Goal: Transaction & Acquisition: Purchase product/service

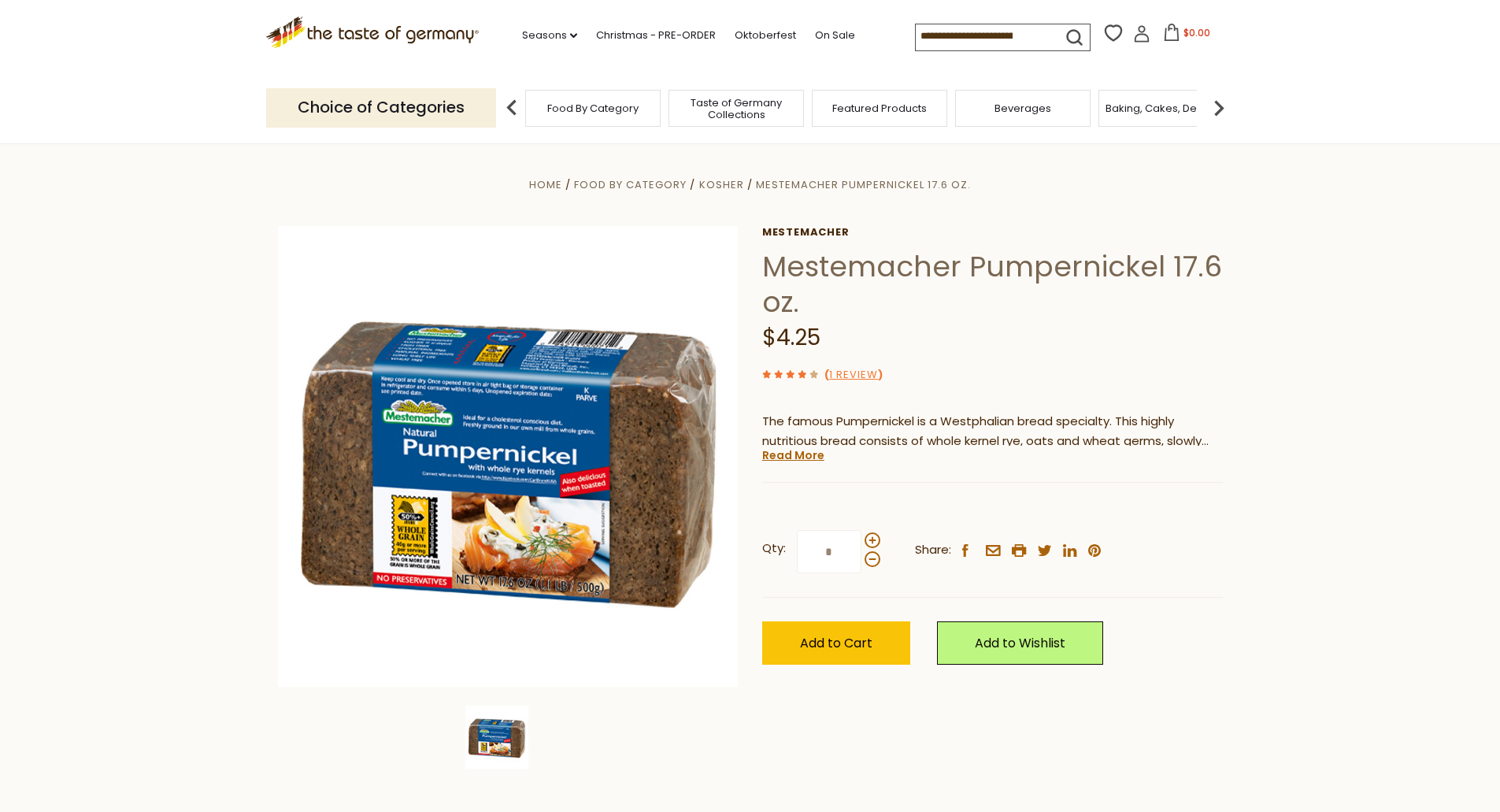
click at [572, 109] on span "Food By Category" at bounding box center [592, 108] width 91 height 12
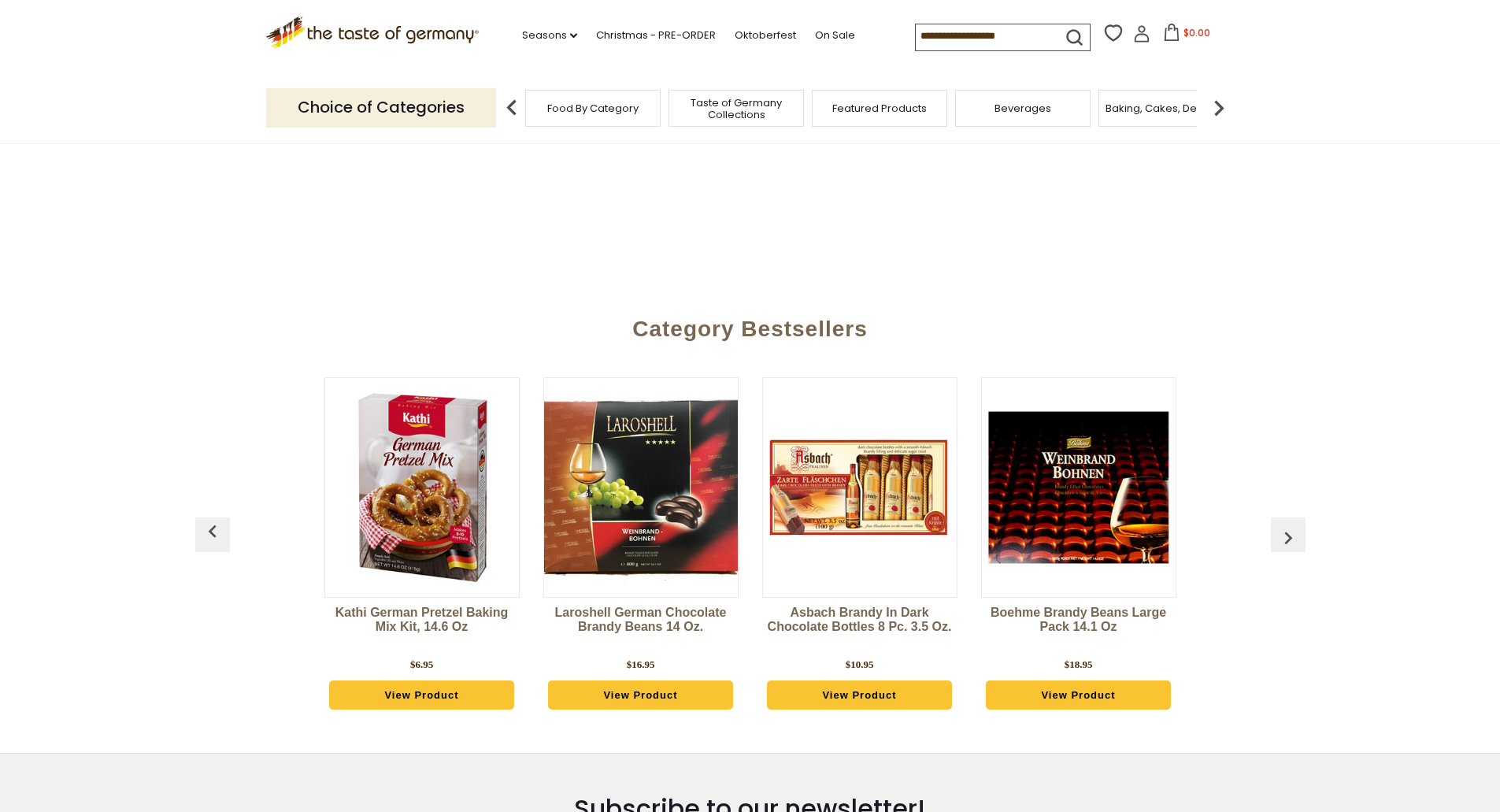
scroll to position [236, 0]
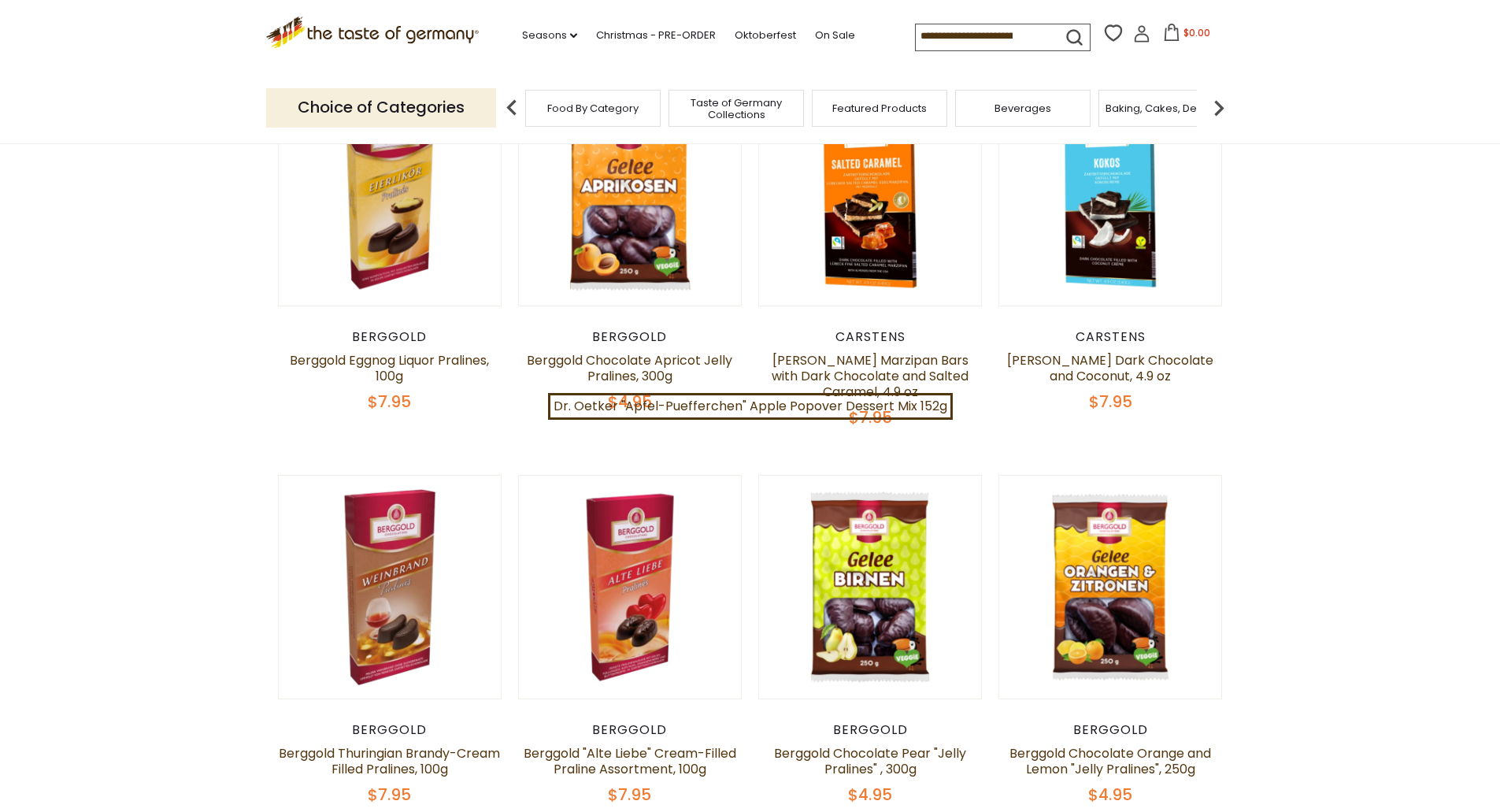
click at [950, 39] on input at bounding box center [982, 35] width 133 height 22
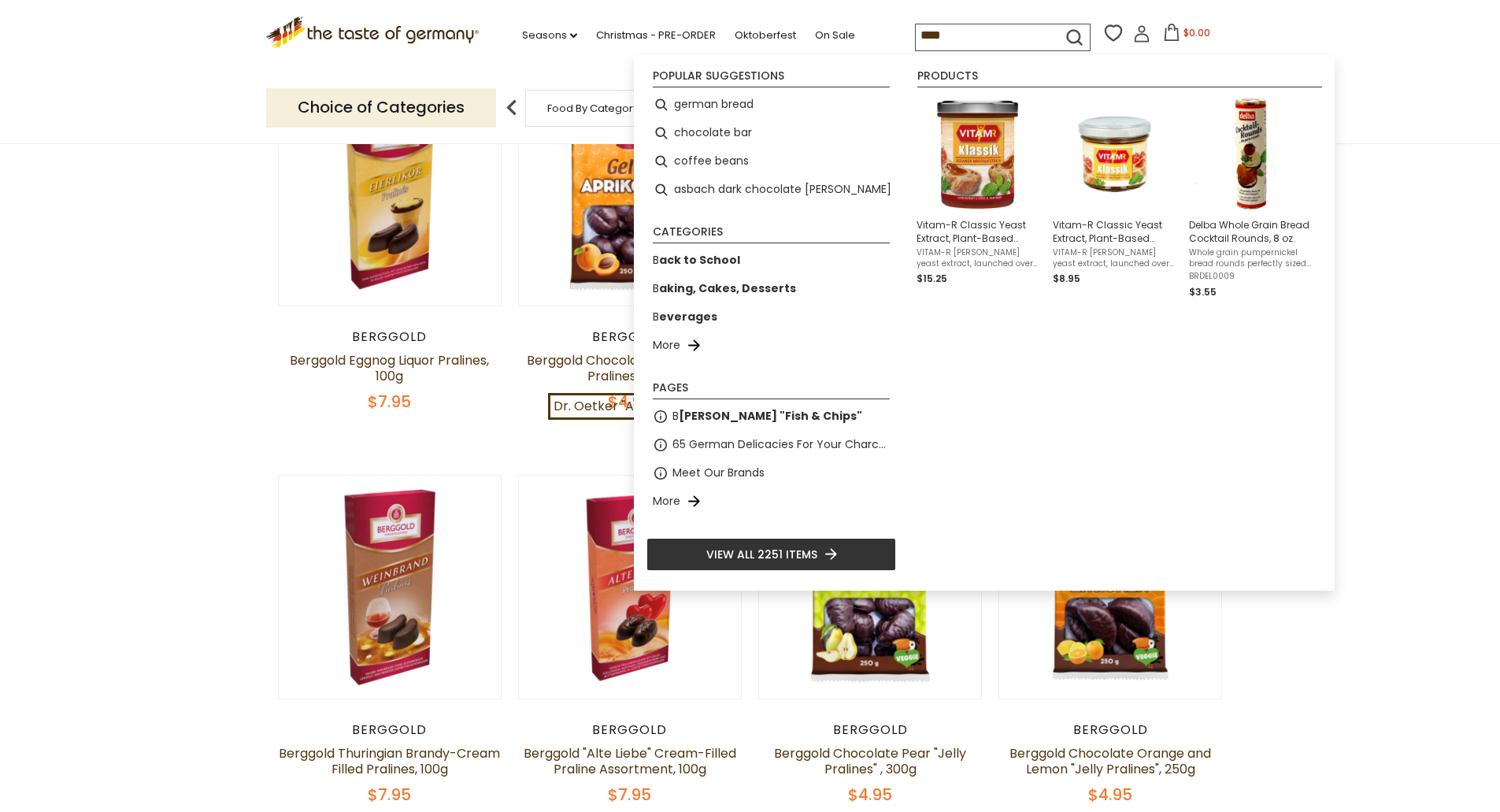
type input "*****"
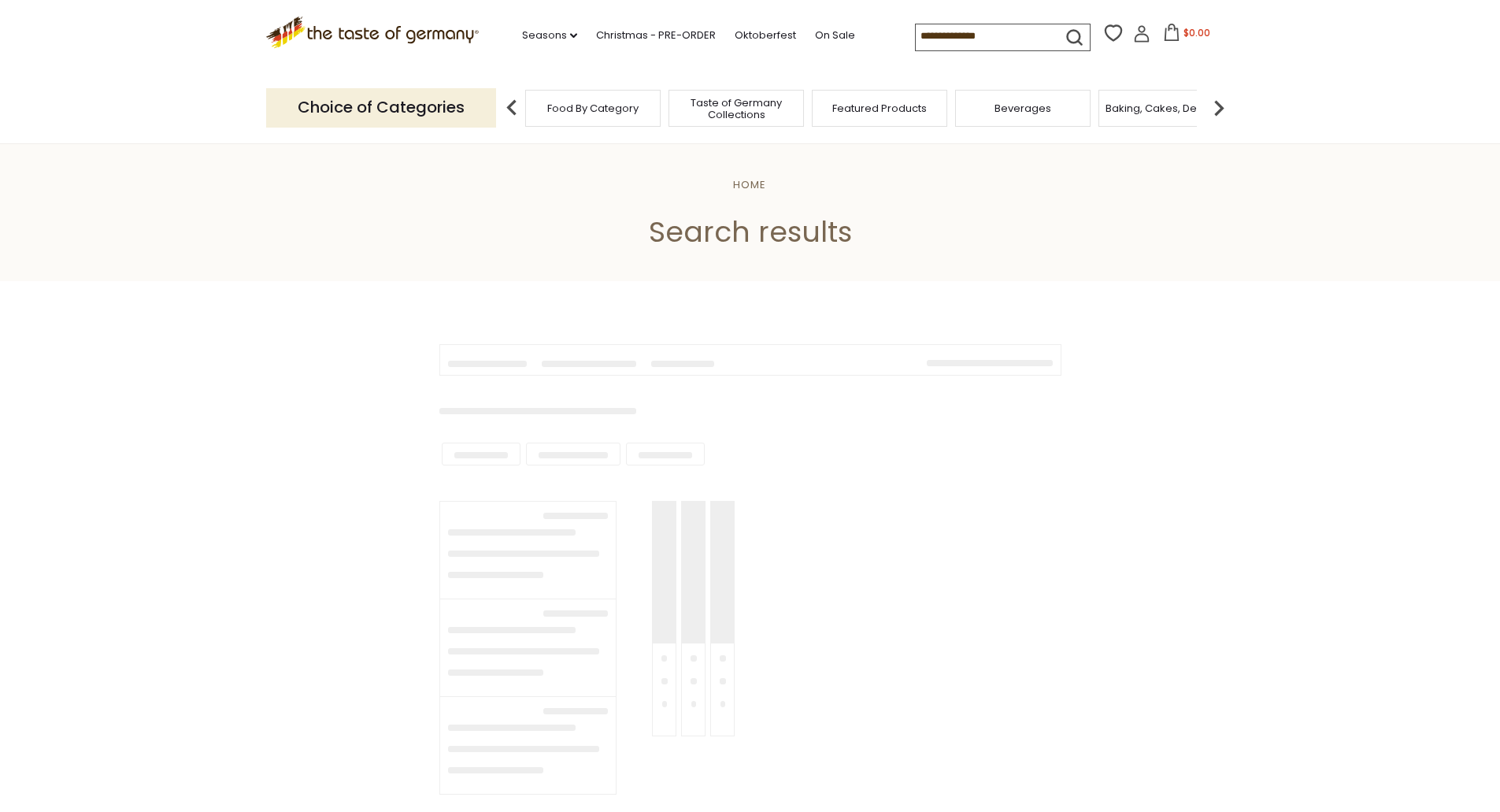
type input "*****"
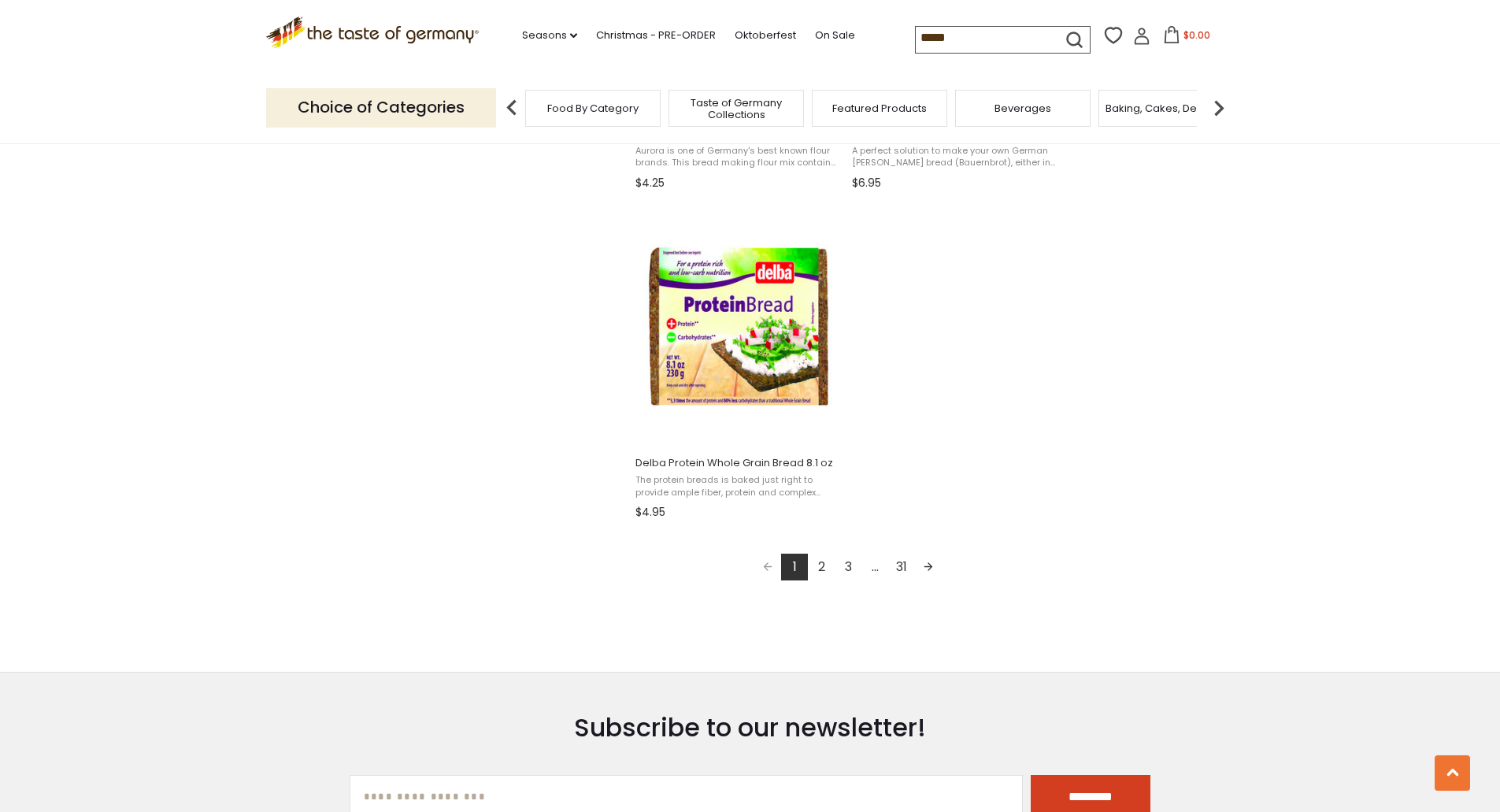
scroll to position [2755, 0]
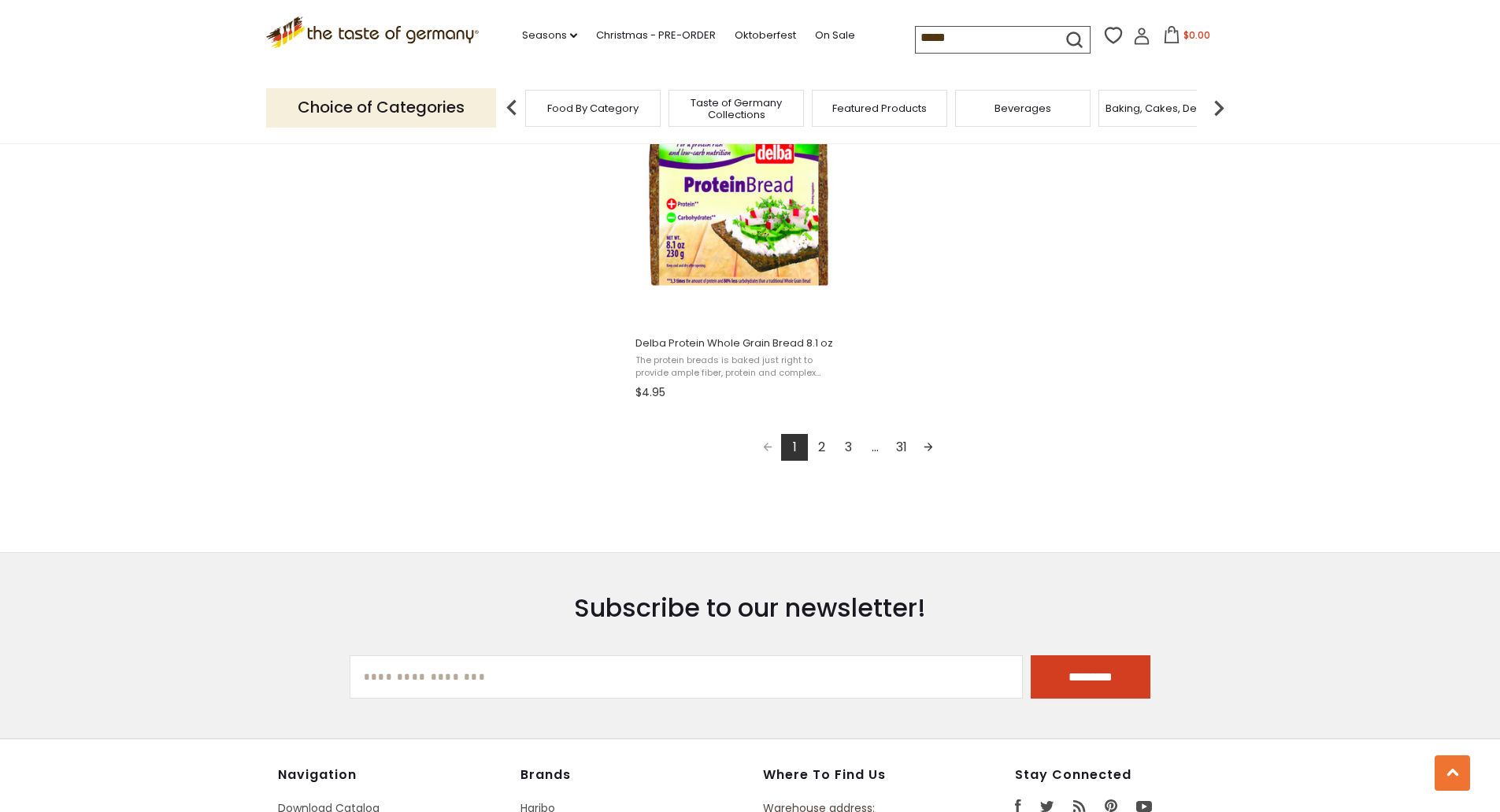
click at [824, 448] on link "2" at bounding box center [821, 447] width 27 height 27
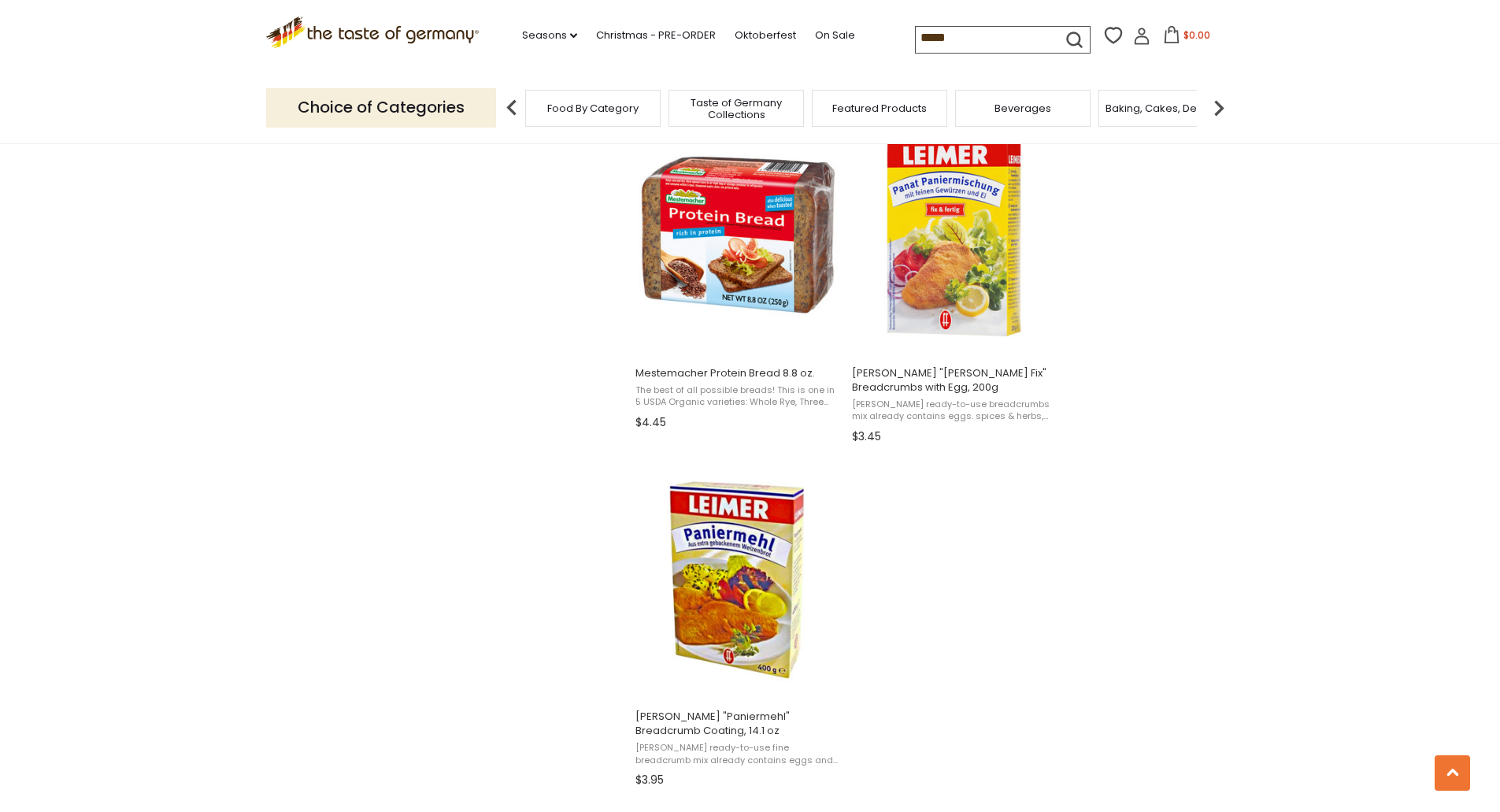
scroll to position [2520, 0]
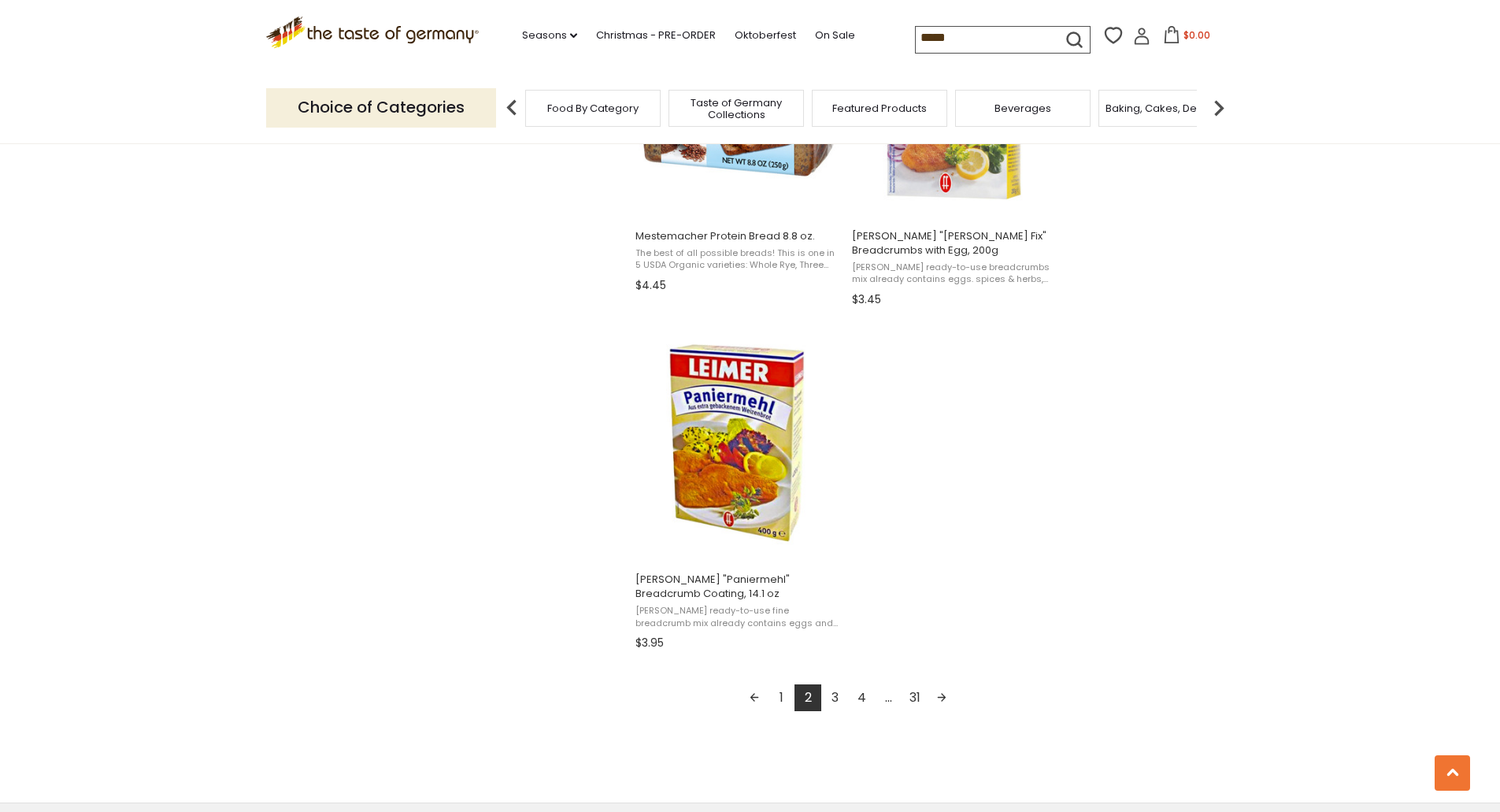
click at [834, 692] on link "3" at bounding box center [834, 697] width 27 height 27
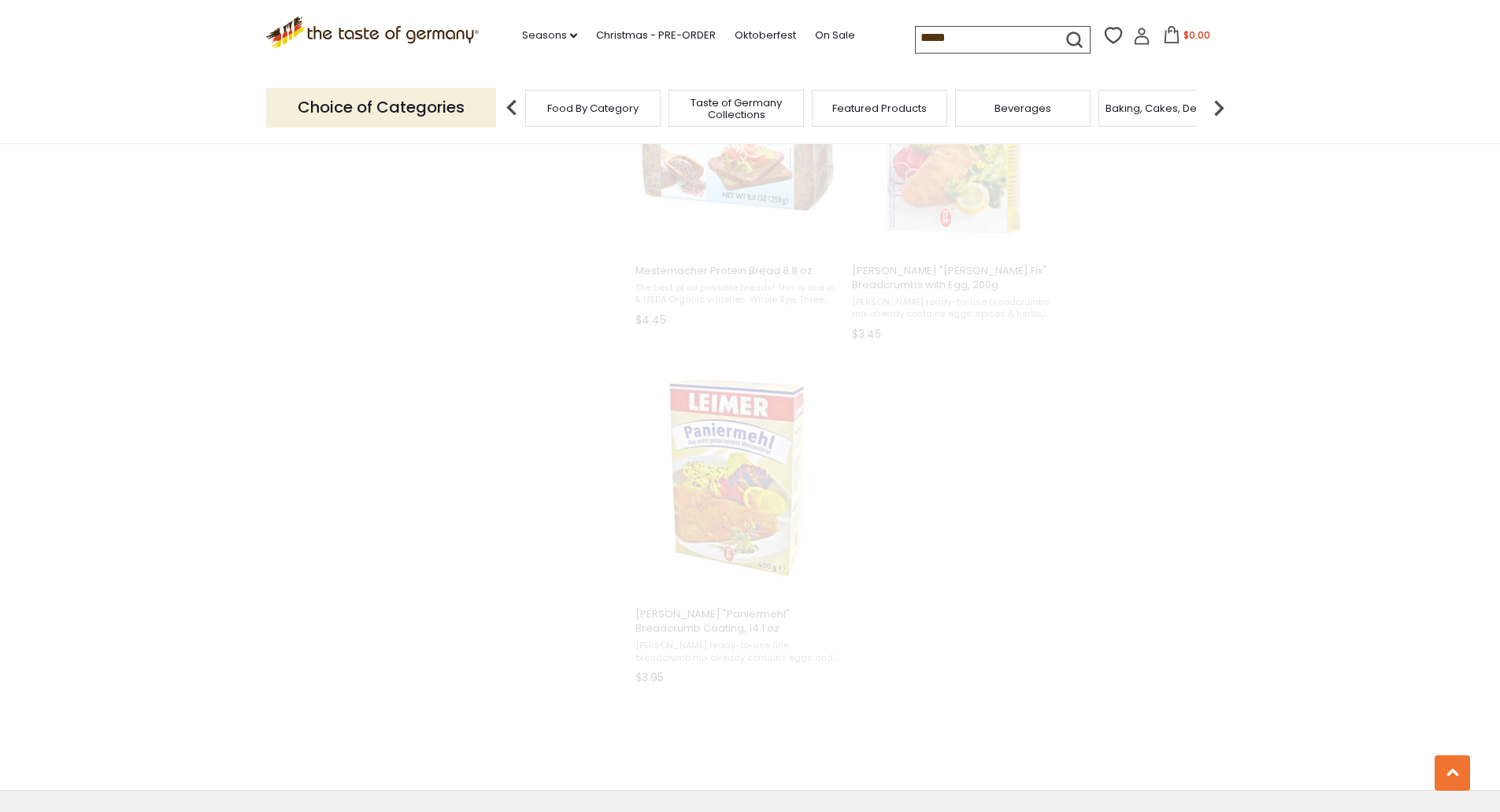
scroll to position [2062, 0]
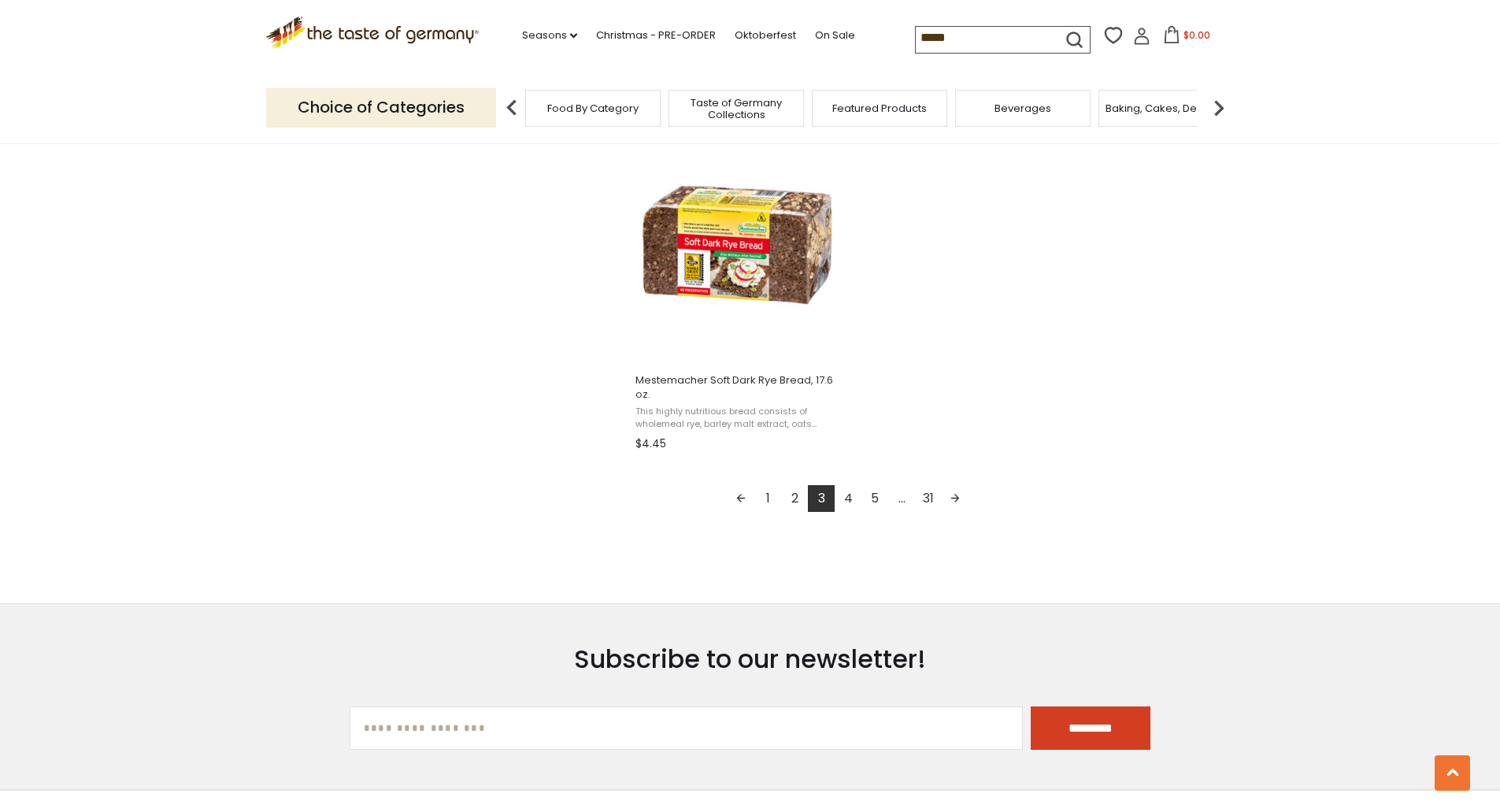
scroll to position [2755, 0]
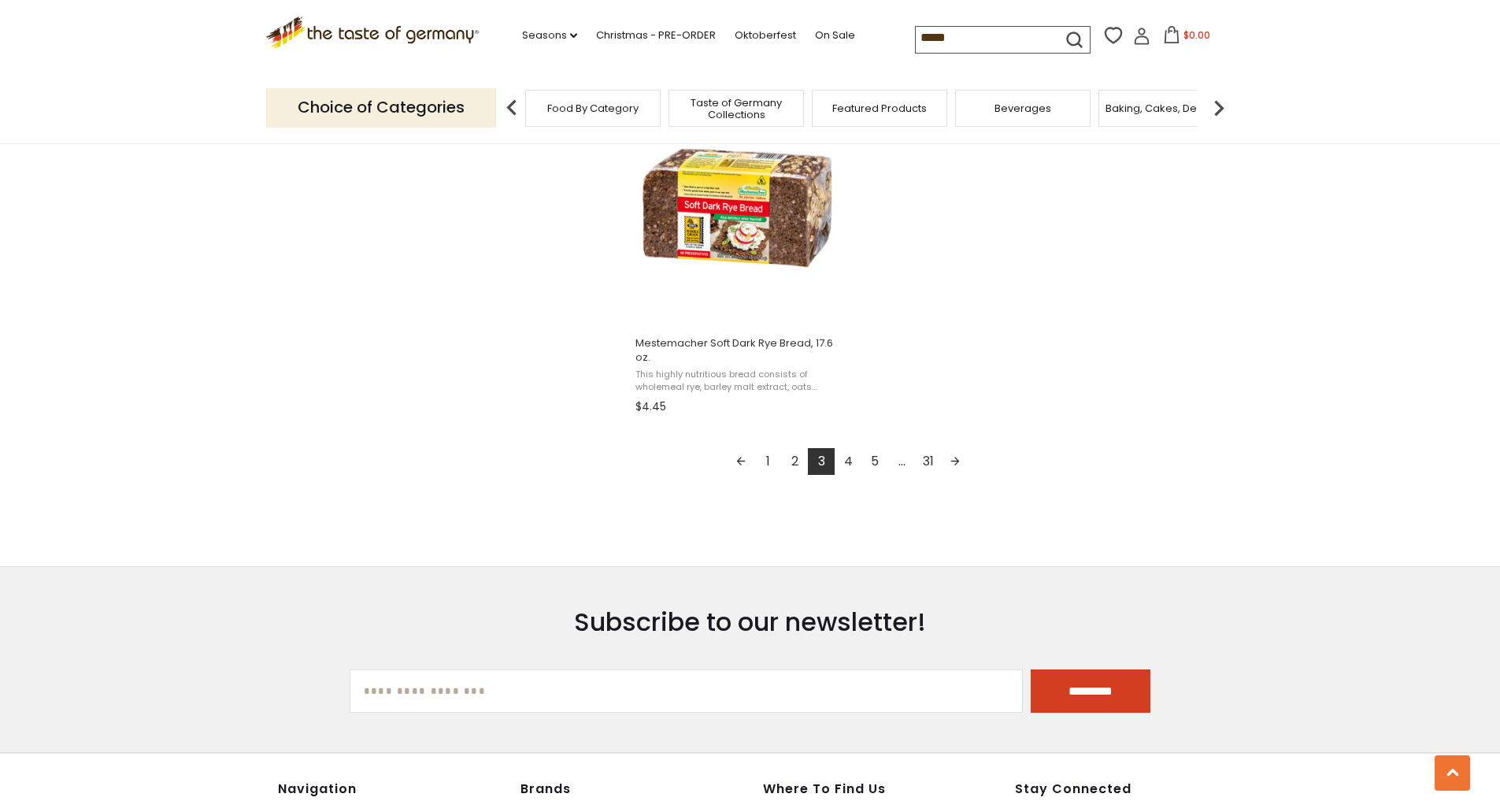
click at [846, 461] on link "4" at bounding box center [847, 461] width 27 height 27
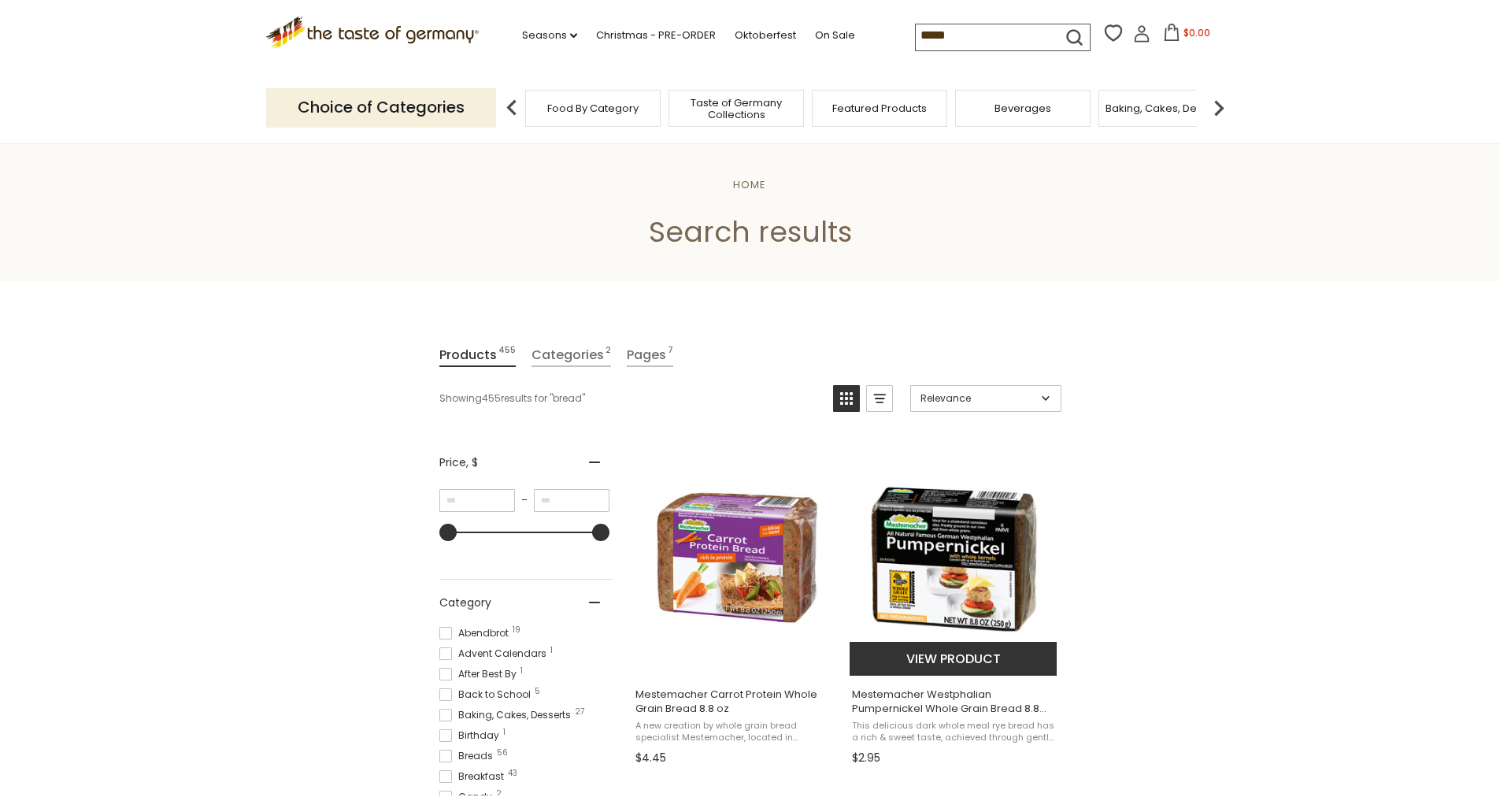
click at [917, 583] on img "Mestemacher Westphalian Pumpernickel Whole Grain Bread 8.8 oz." at bounding box center [953, 558] width 208 height 208
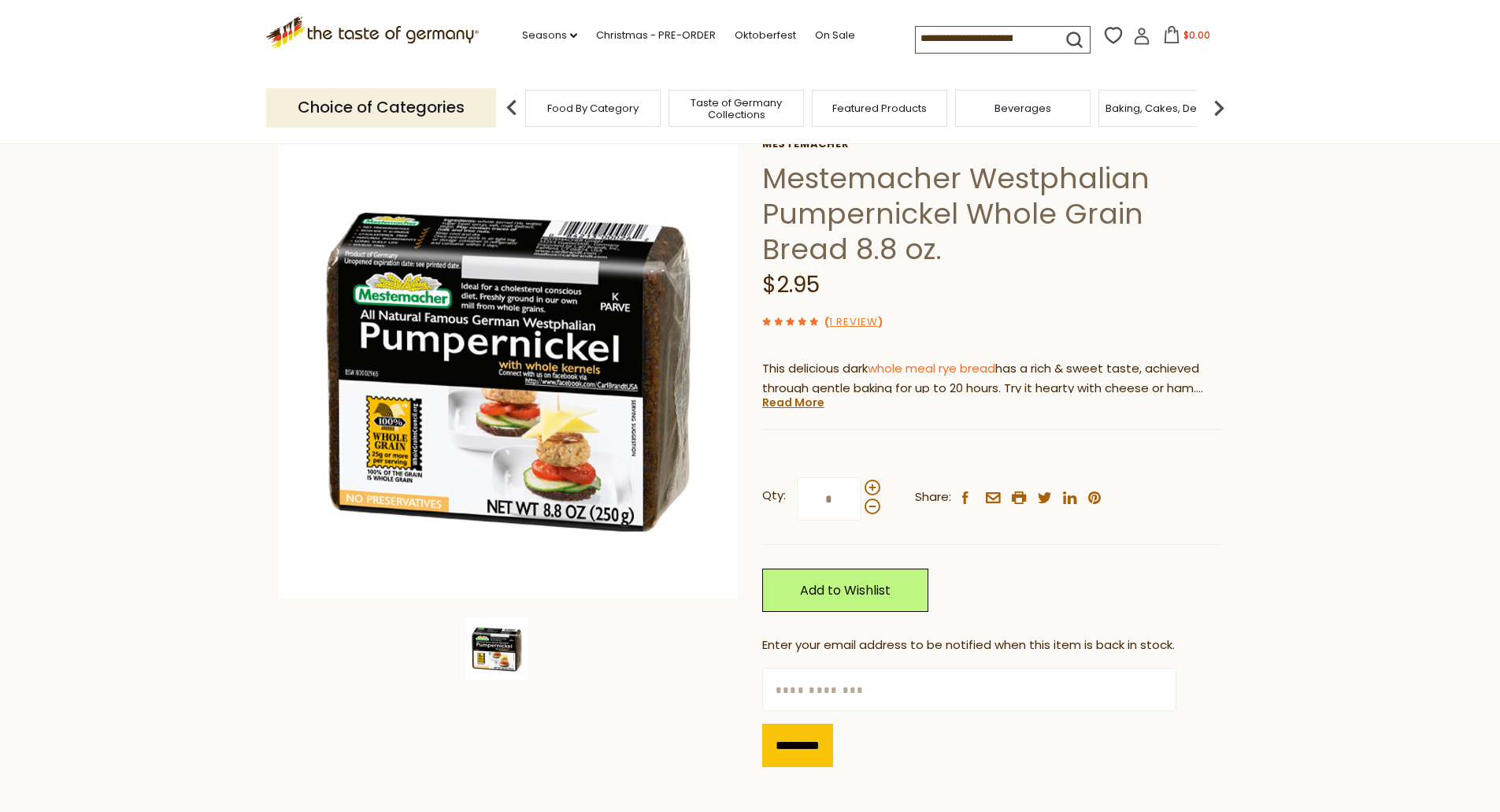
scroll to position [78, 0]
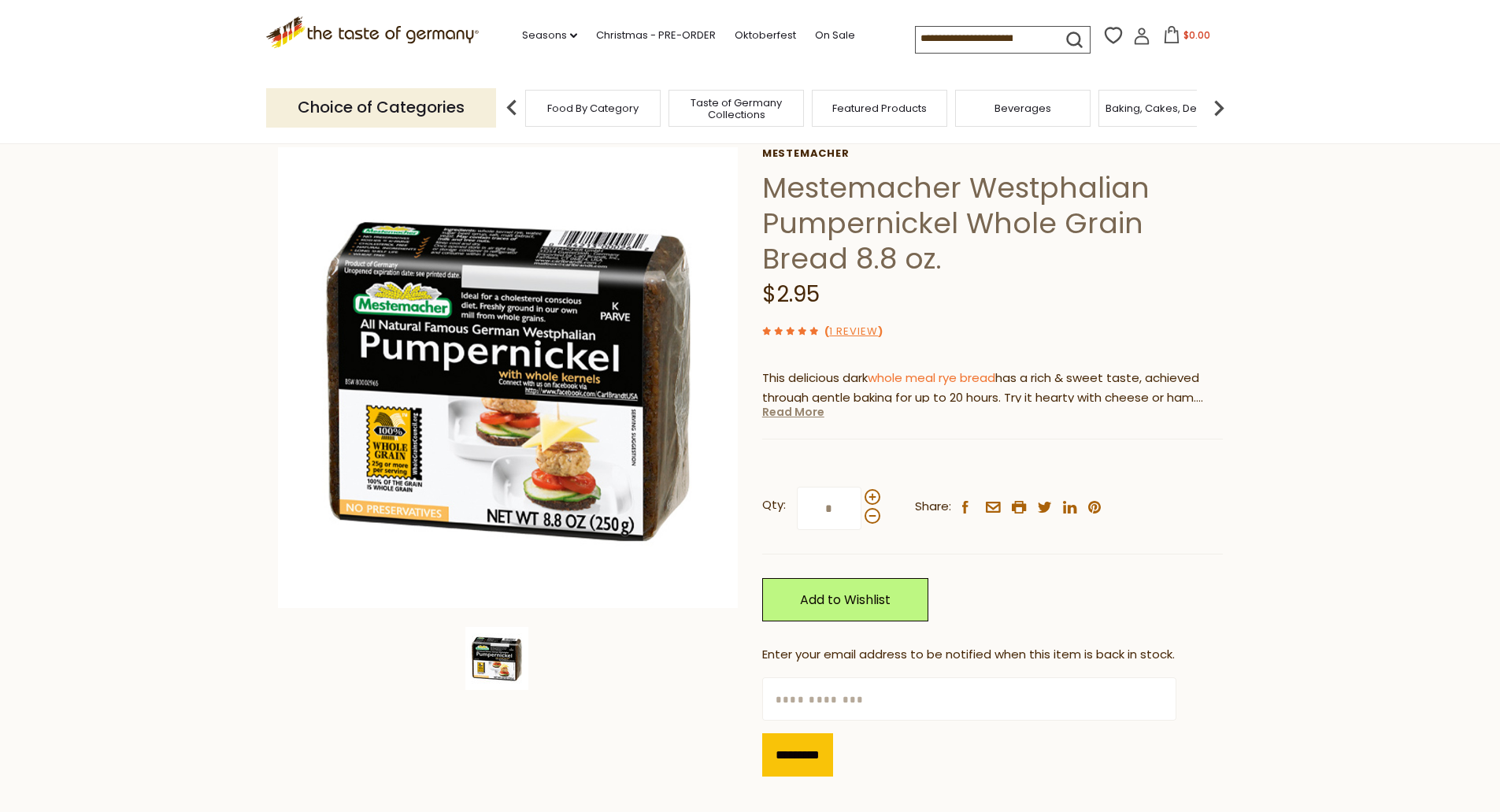
click at [798, 412] on link "Read More" at bounding box center [793, 412] width 62 height 15
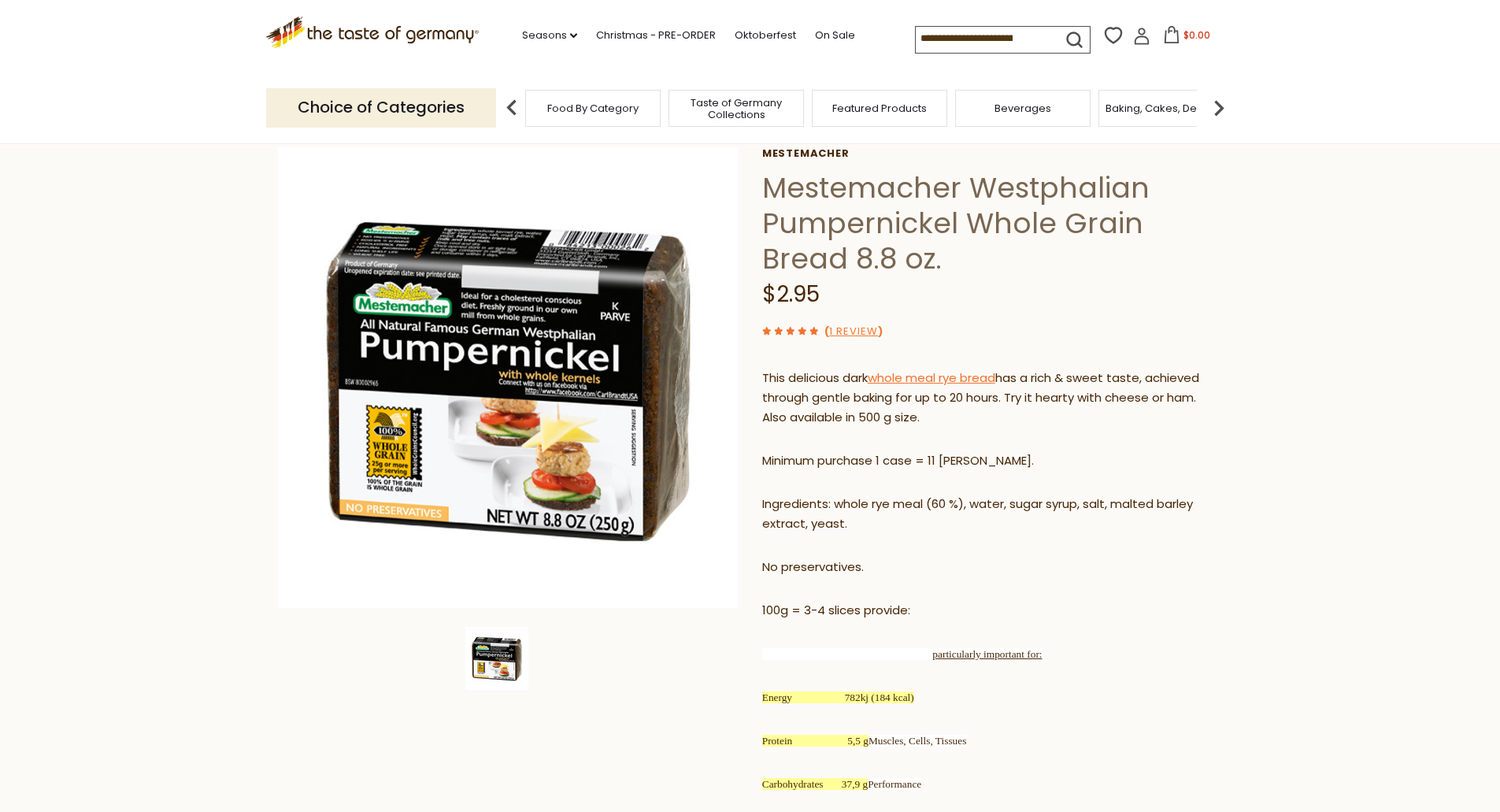
click at [987, 380] on link "whole meal rye bread" at bounding box center [931, 377] width 127 height 16
